Goal: Use online tool/utility: Utilize a website feature to perform a specific function

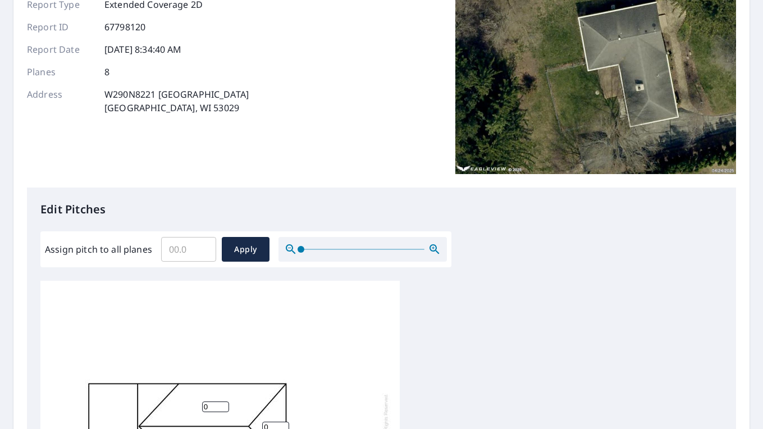
scroll to position [116, 0]
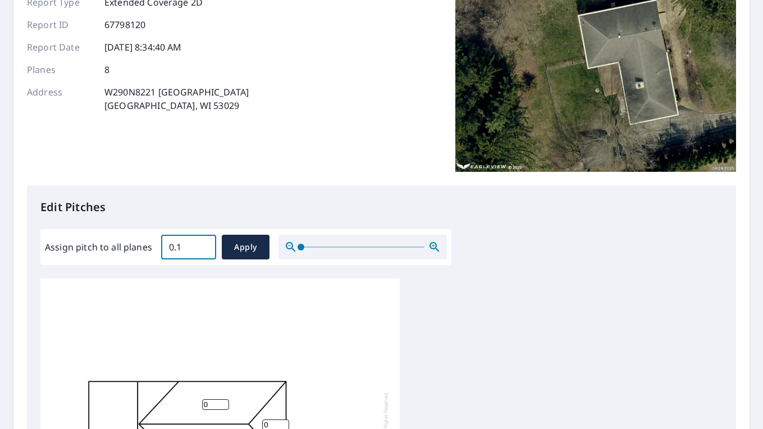
click at [202, 245] on input "0.1" at bounding box center [188, 246] width 55 height 31
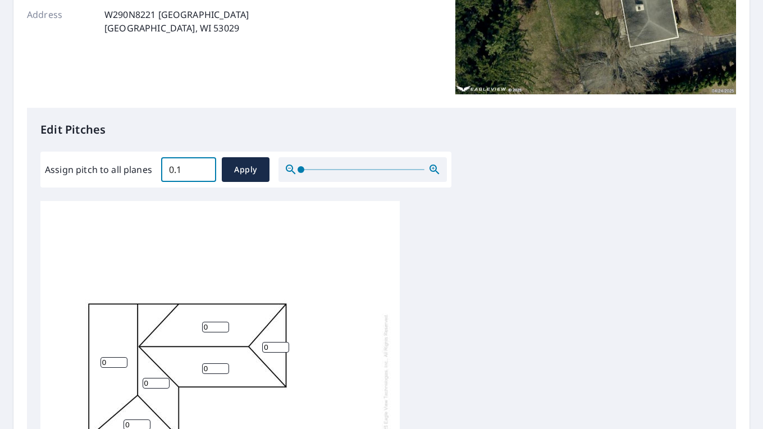
scroll to position [195, 0]
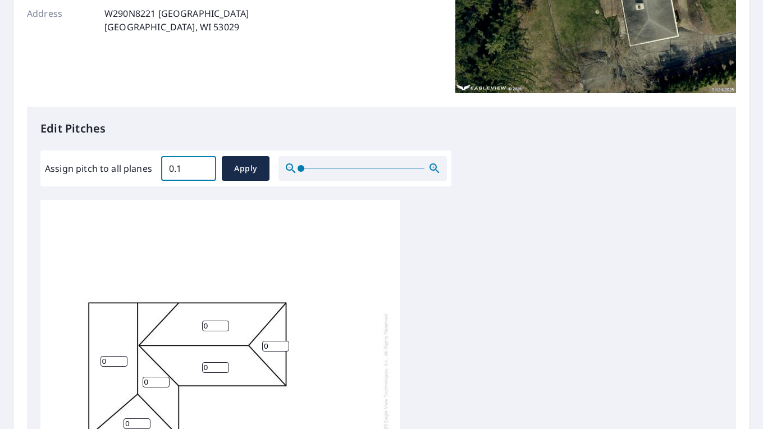
drag, startPoint x: 181, startPoint y: 167, endPoint x: 155, endPoint y: 167, distance: 25.3
click at [155, 167] on div "Assign pitch to all planes 0.1 ​ Apply" at bounding box center [246, 168] width 402 height 25
type input "4"
click at [245, 170] on span "Apply" at bounding box center [246, 169] width 30 height 14
type input "4"
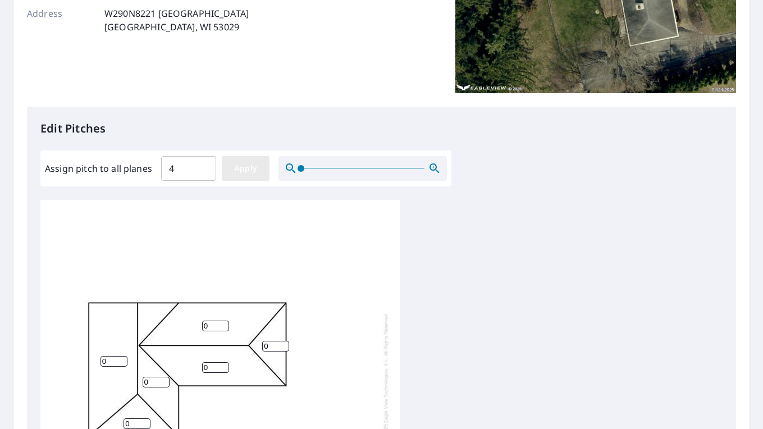
type input "4"
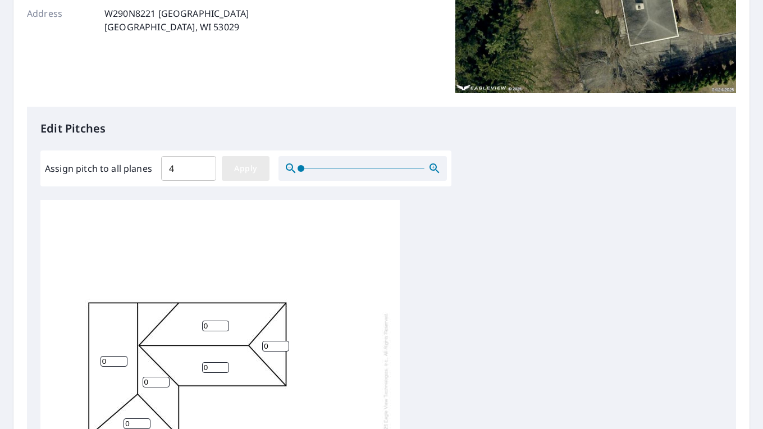
type input "4"
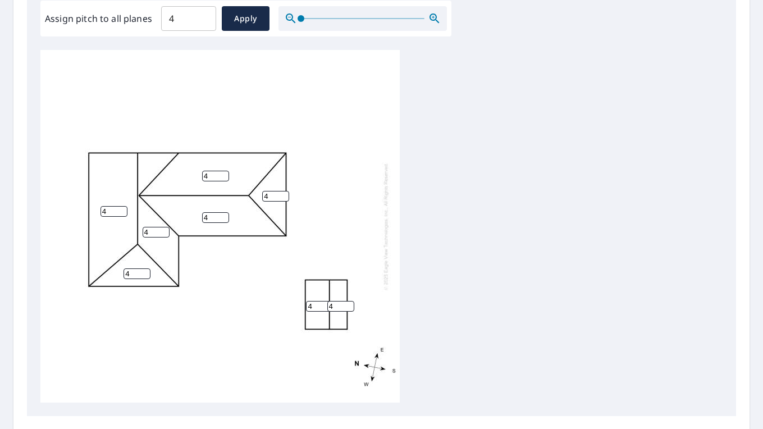
scroll to position [346, 0]
drag, startPoint x: 338, startPoint y: 305, endPoint x: 326, endPoint y: 305, distance: 12.3
click at [326, 305] on div "4 4 4 4 4 4 4 4" at bounding box center [219, 225] width 359 height 353
type input "5"
click at [315, 304] on input "4" at bounding box center [319, 305] width 27 height 11
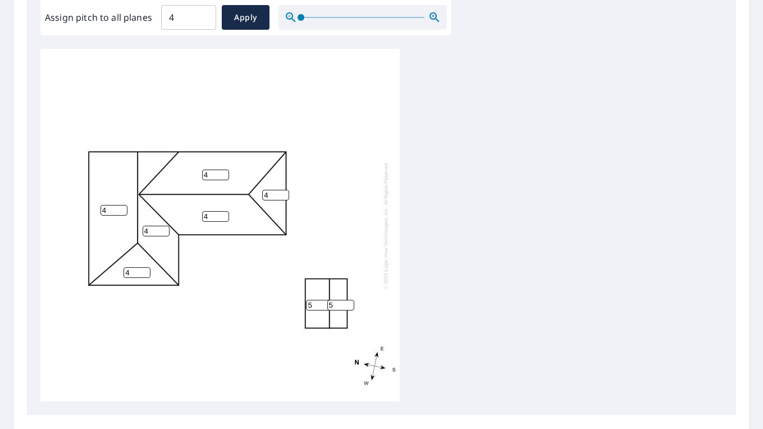
type input "5"
click at [329, 219] on div "4 4 4 4 4 4 5 5" at bounding box center [219, 225] width 359 height 353
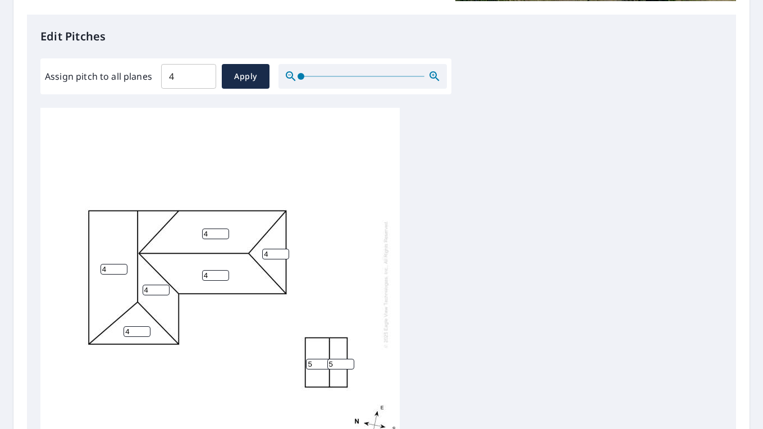
scroll to position [282, 0]
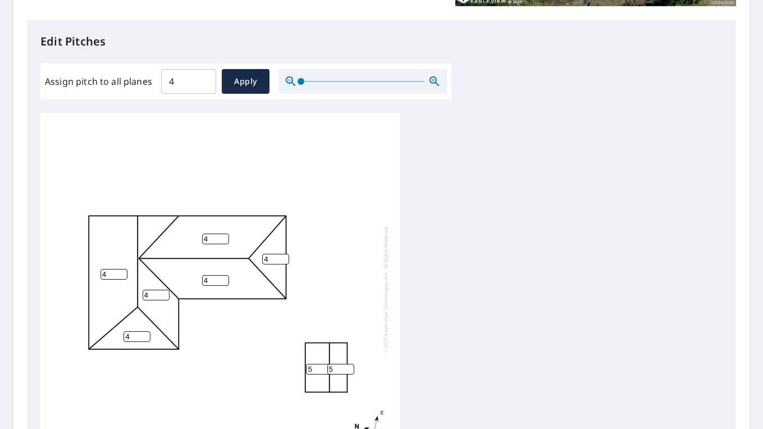
drag, startPoint x: 313, startPoint y: 370, endPoint x: 301, endPoint y: 370, distance: 11.8
click at [301, 370] on div "4 4 4 4 4 4 5 5" at bounding box center [219, 289] width 359 height 353
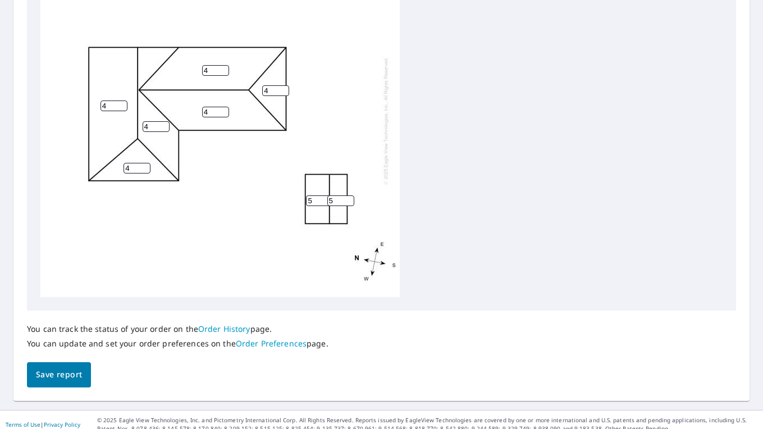
scroll to position [459, 0]
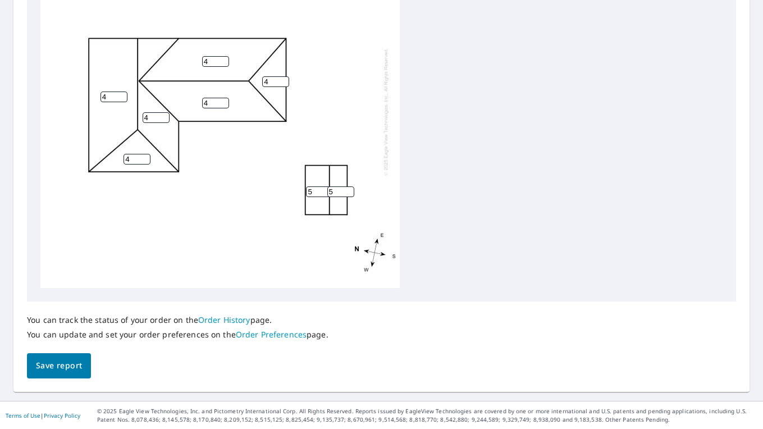
click at [65, 367] on span "Save report" at bounding box center [59, 366] width 46 height 14
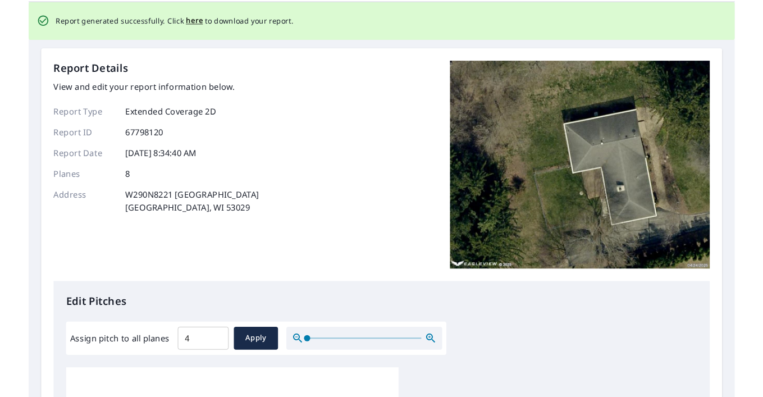
scroll to position [0, 0]
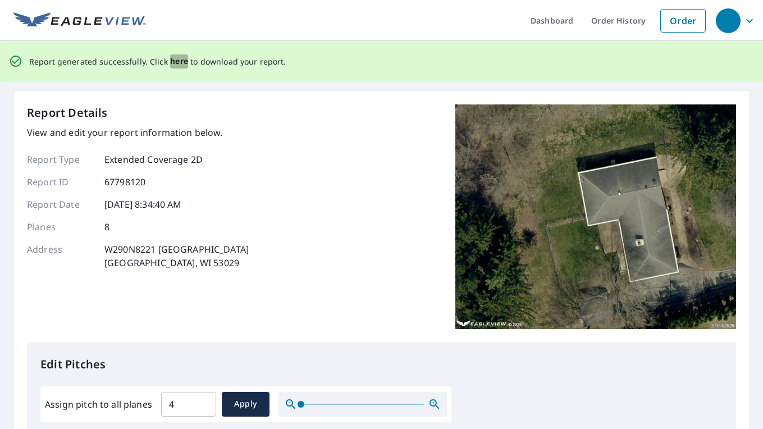
click at [178, 61] on span "here" at bounding box center [179, 61] width 19 height 14
